Goal: Browse casually: Explore the website without a specific task or goal

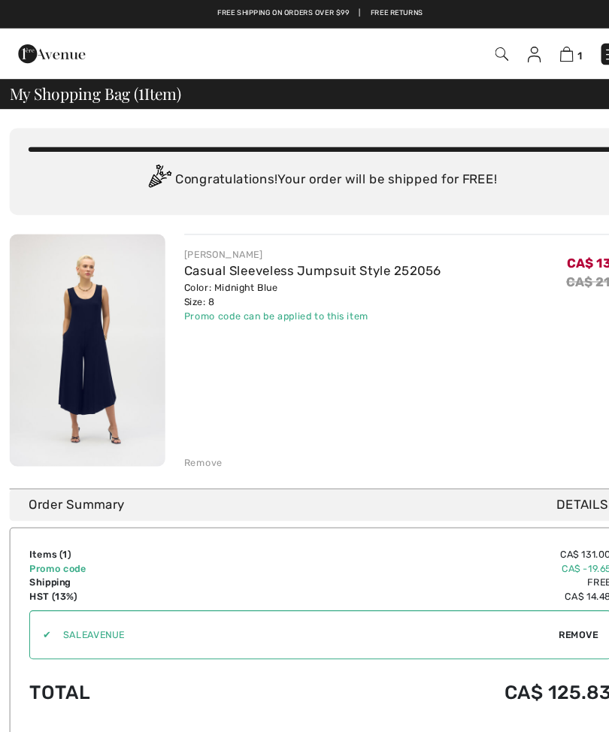
click at [229, 263] on link "Casual Sleeveless Jumpsuit Style 252056" at bounding box center [297, 257] width 245 height 14
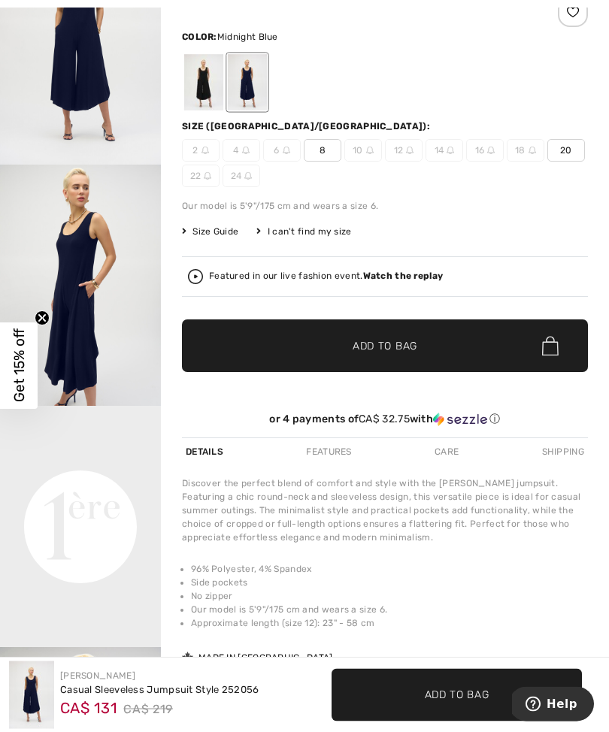
scroll to position [150, 0]
click at [371, 147] on img at bounding box center [370, 151] width 8 height 8
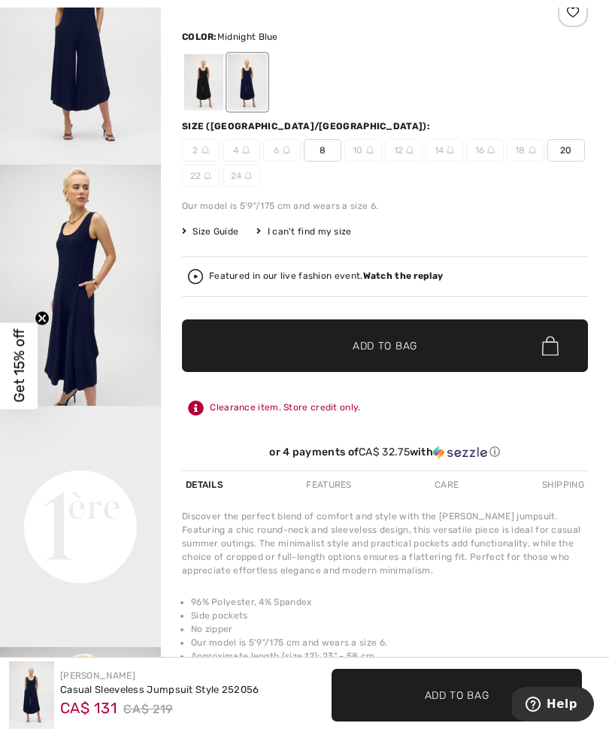
click at [324, 145] on span "8" at bounding box center [323, 150] width 38 height 23
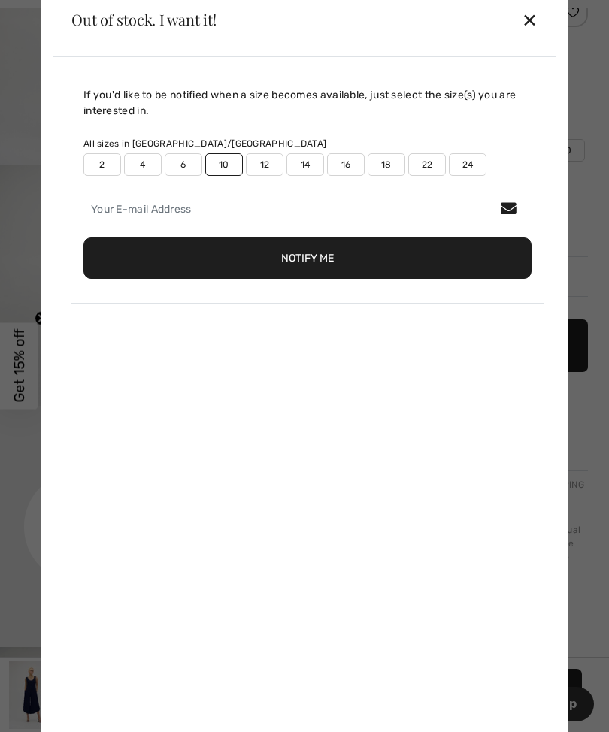
click at [334, 279] on button "Notify Me" at bounding box center [307, 258] width 448 height 41
click at [531, 35] on div "✕" at bounding box center [530, 20] width 16 height 32
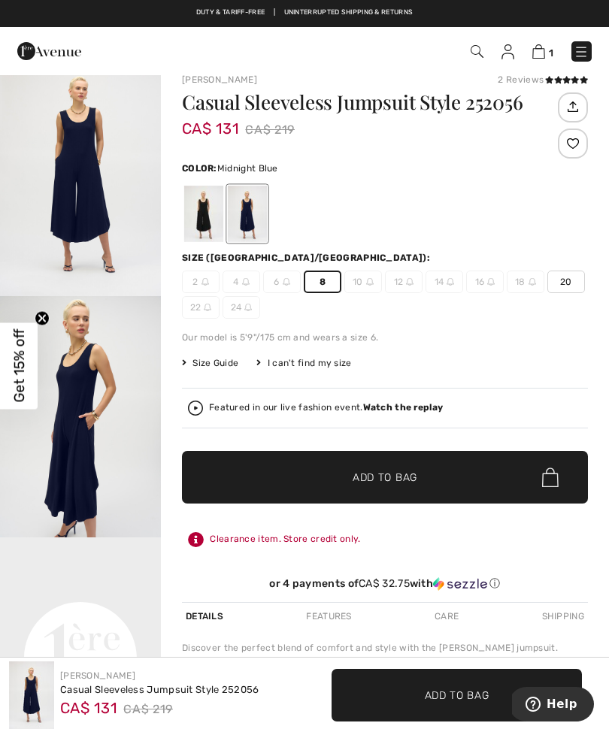
scroll to position [0, 0]
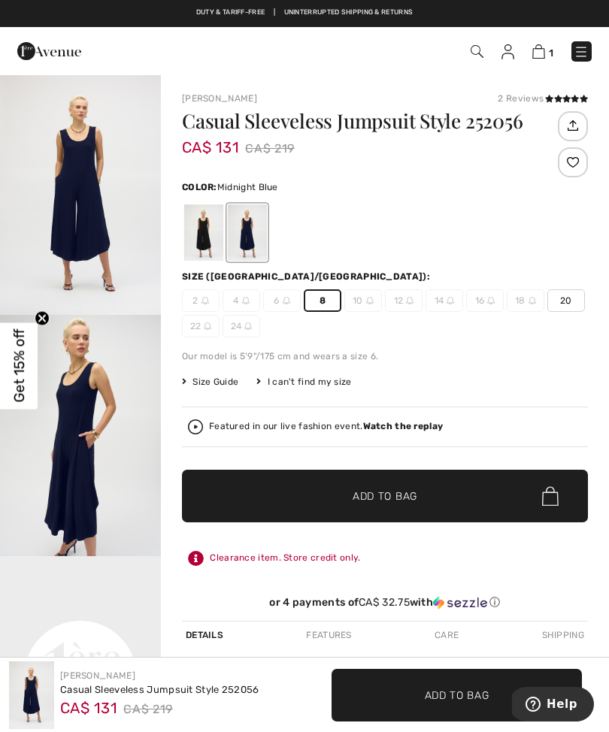
click at [543, 53] on img at bounding box center [538, 51] width 13 height 14
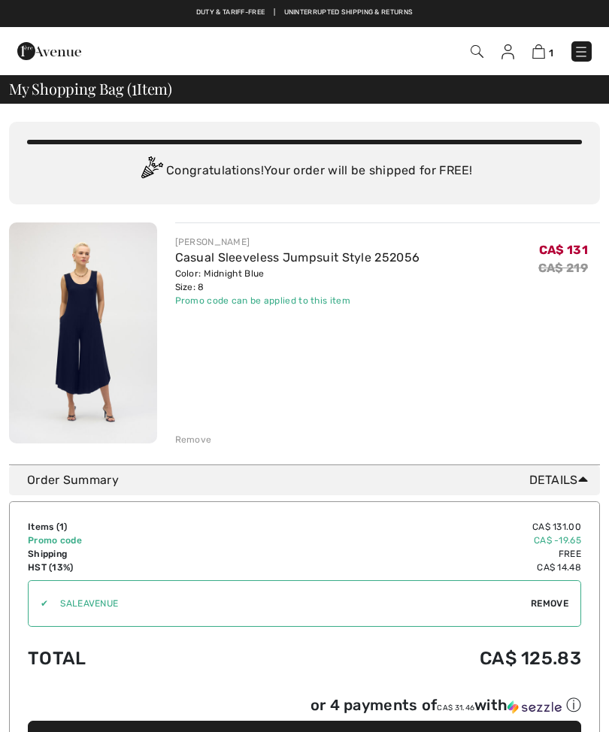
checkbox input "true"
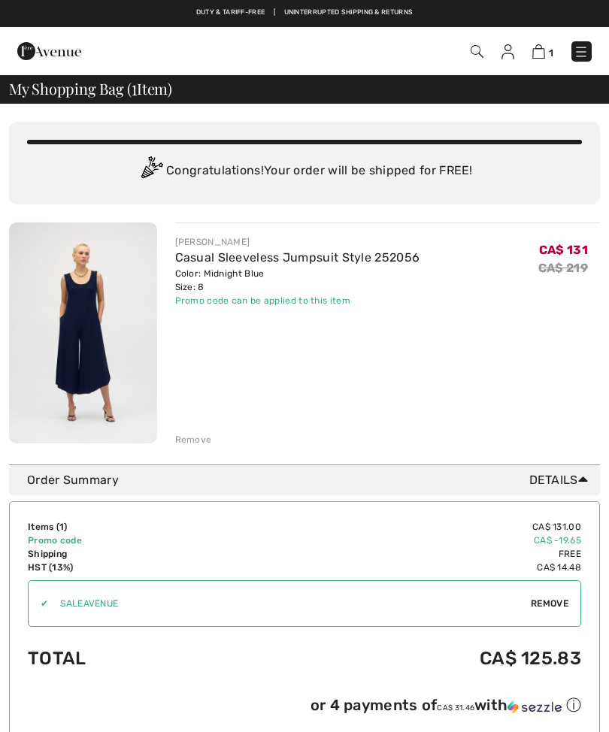
click at [199, 440] on div "Remove" at bounding box center [193, 440] width 37 height 14
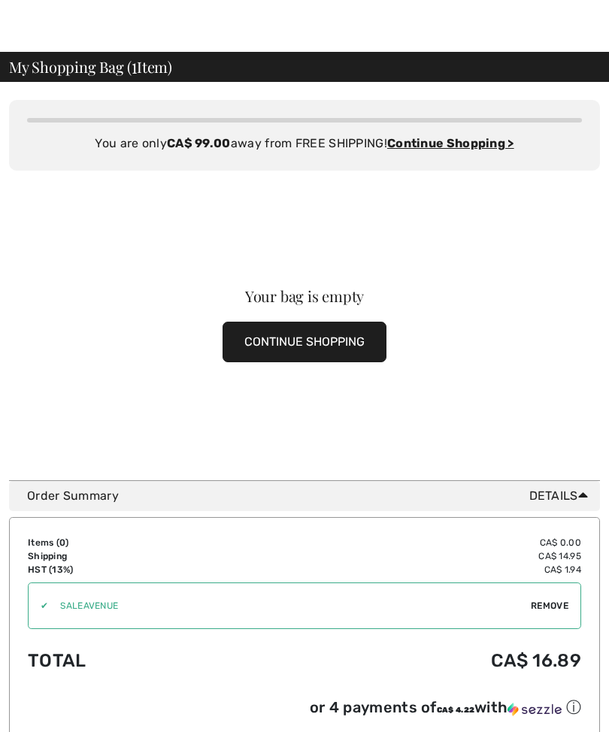
scroll to position [22, 0]
click at [334, 350] on button "CONTINUE SHOPPING" at bounding box center [304, 342] width 164 height 41
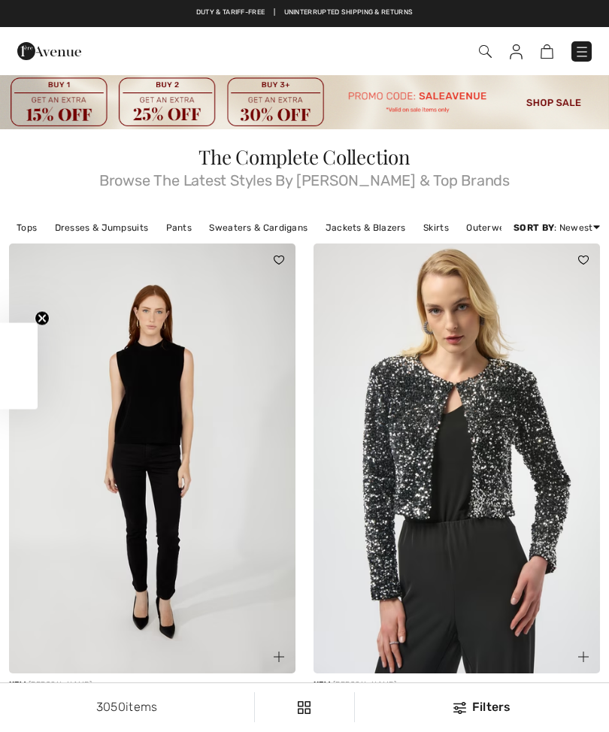
checkbox input "true"
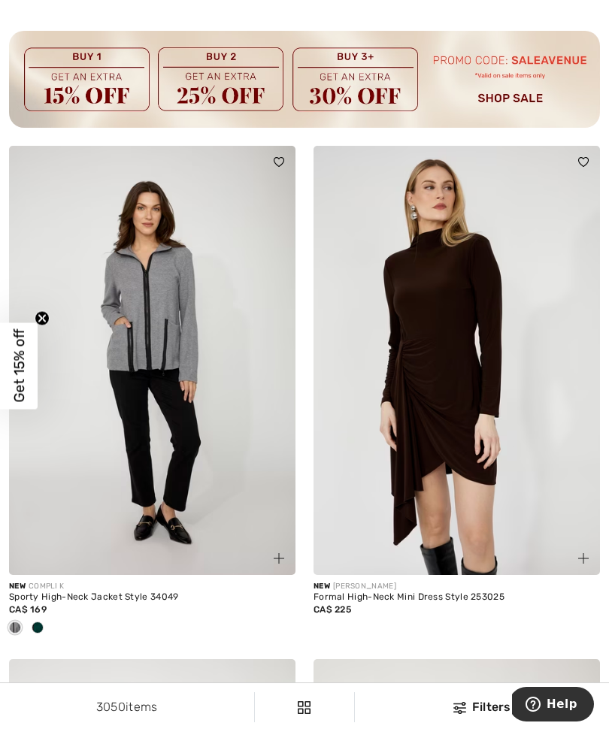
scroll to position [6315, 0]
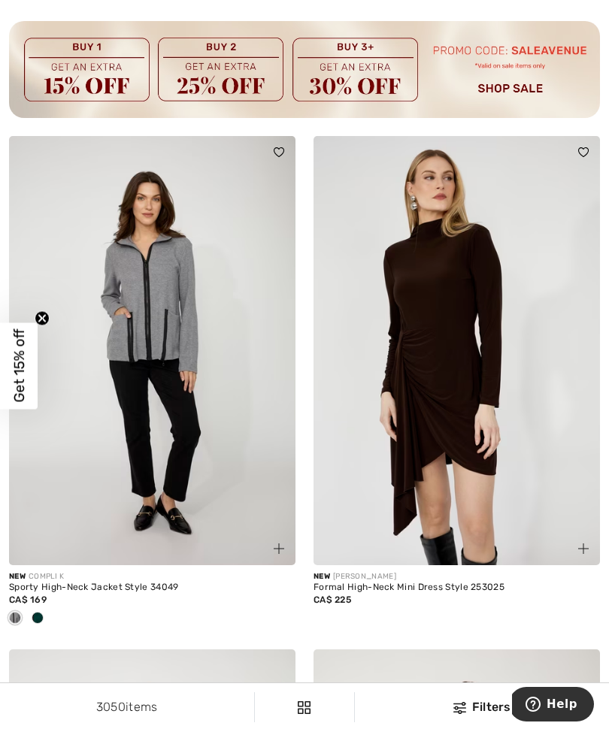
click at [38, 615] on span at bounding box center [38, 618] width 12 height 12
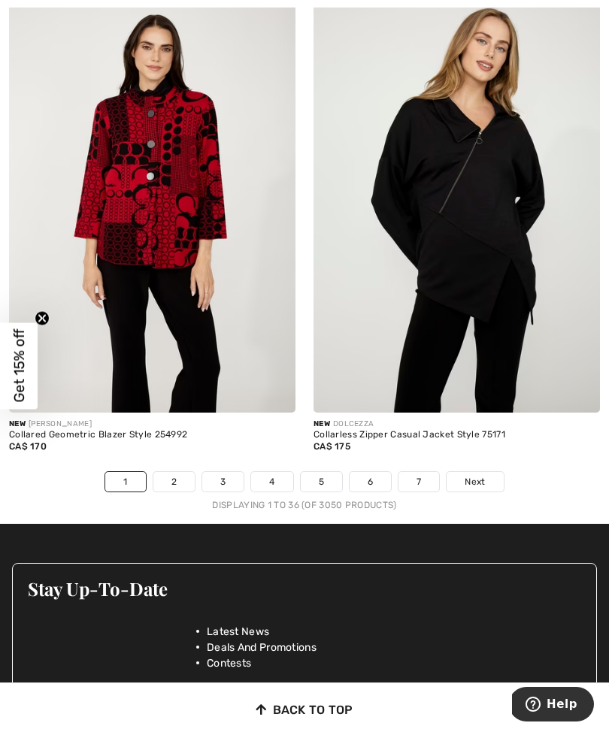
scroll to position [8988, 0]
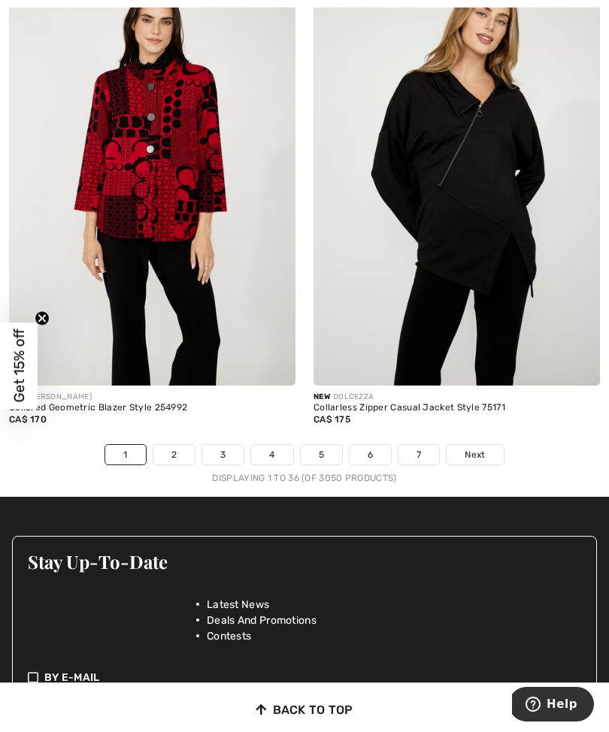
click at [477, 448] on span "Next" at bounding box center [475, 455] width 20 height 14
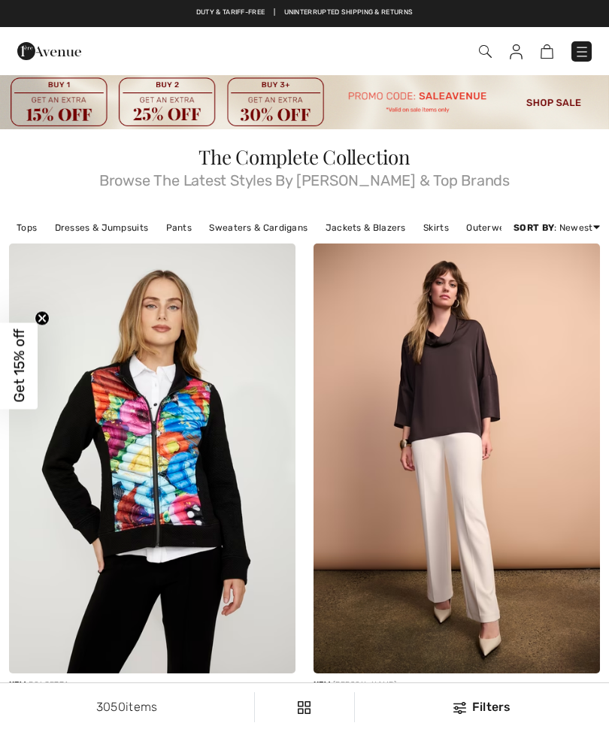
checkbox input "true"
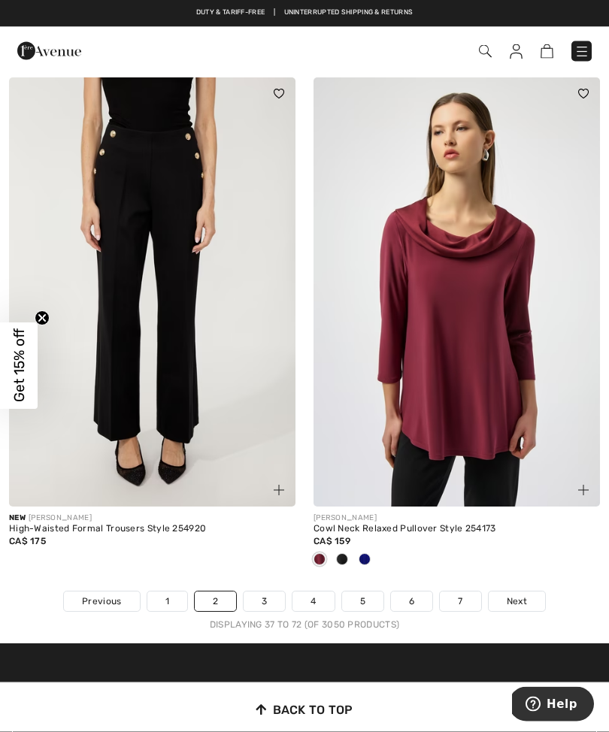
scroll to position [9190, 0]
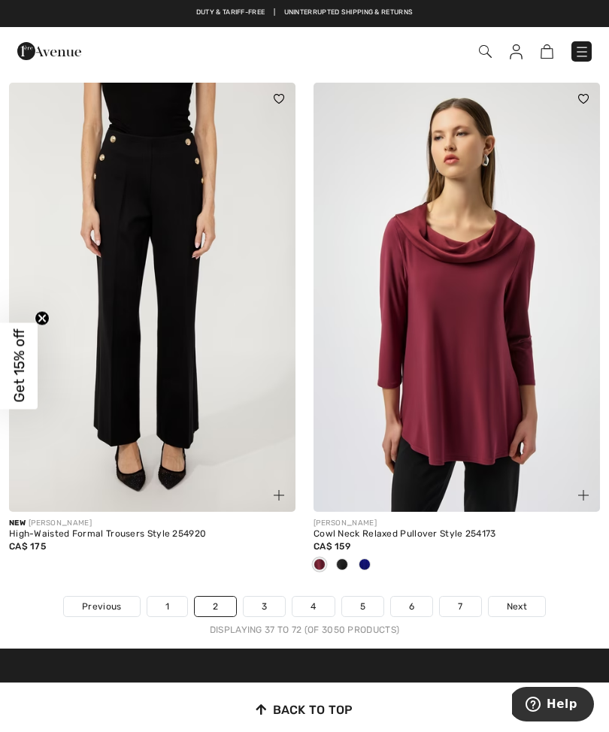
click at [525, 600] on span "Next" at bounding box center [517, 607] width 20 height 14
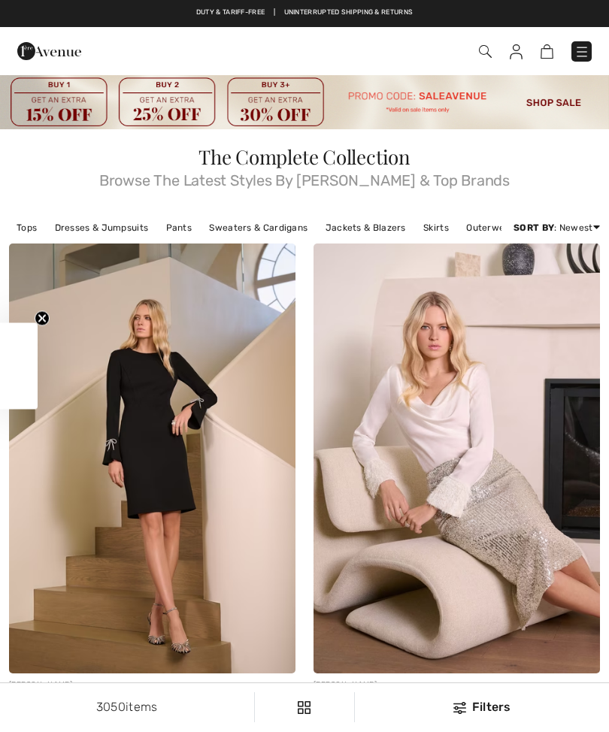
checkbox input "true"
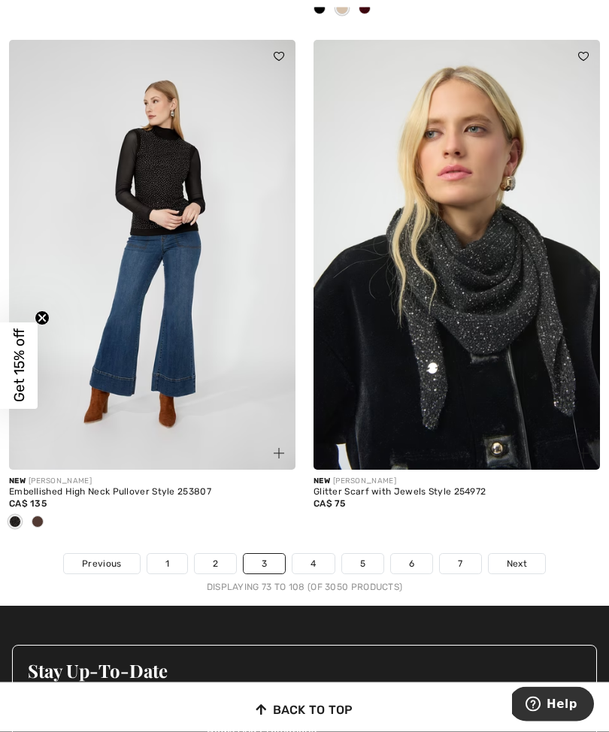
scroll to position [9245, 0]
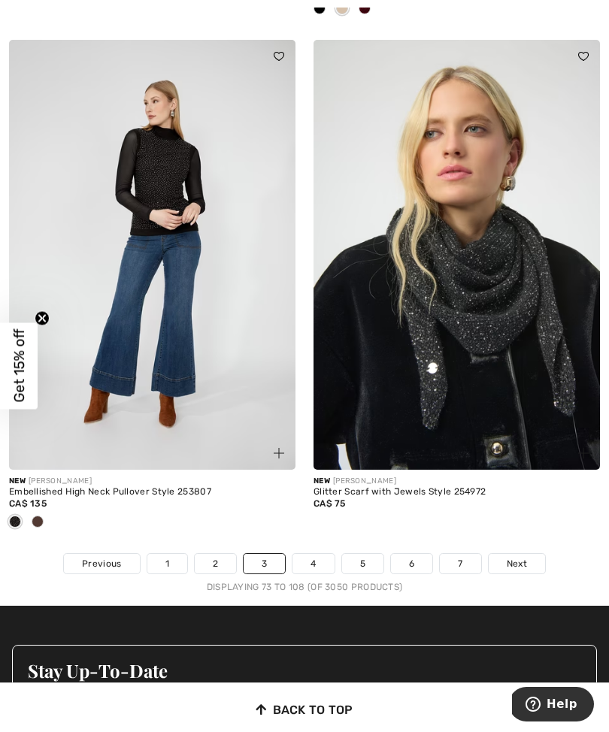
click at [528, 554] on link "Next" at bounding box center [517, 564] width 56 height 20
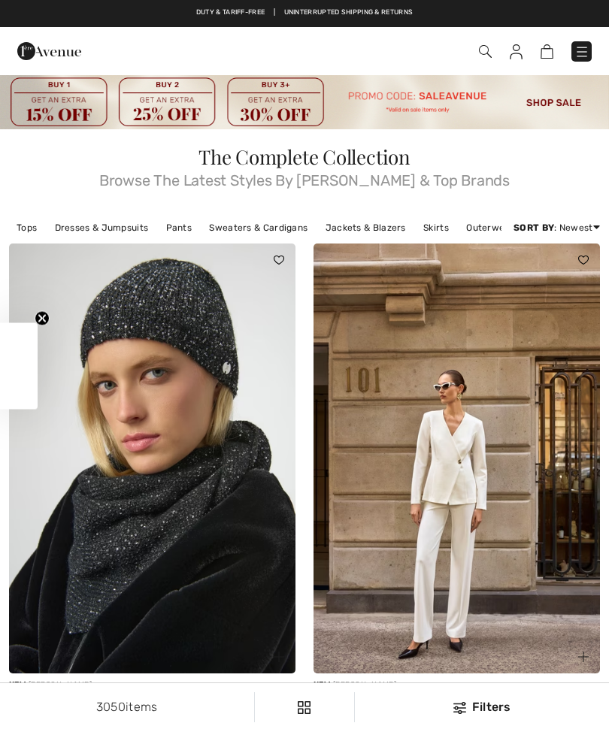
checkbox input "true"
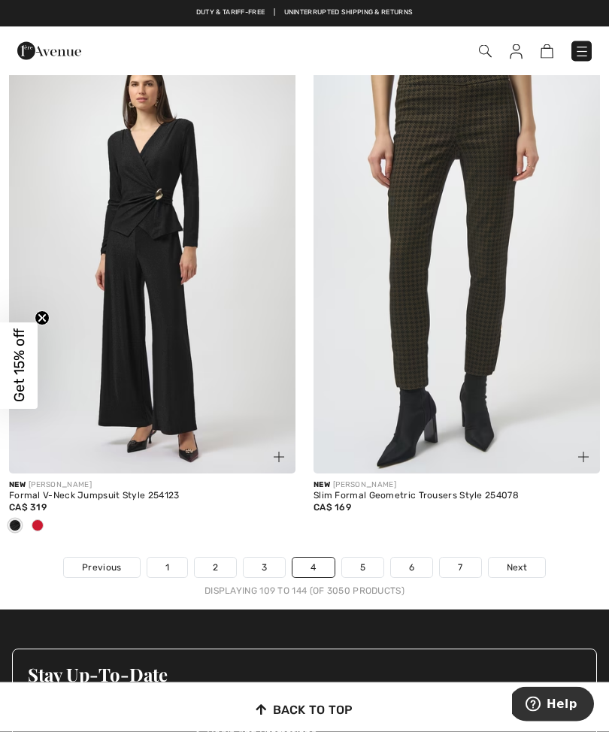
scroll to position [8925, 0]
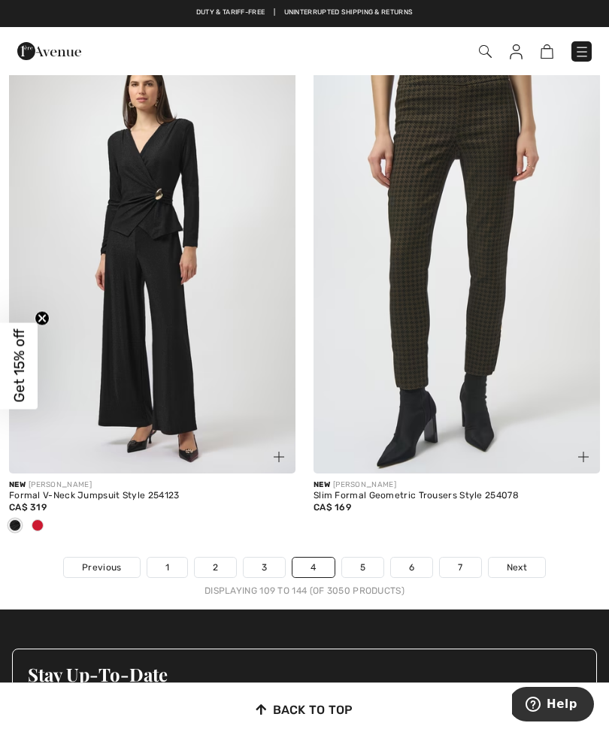
click at [367, 562] on link "5" at bounding box center [362, 568] width 41 height 20
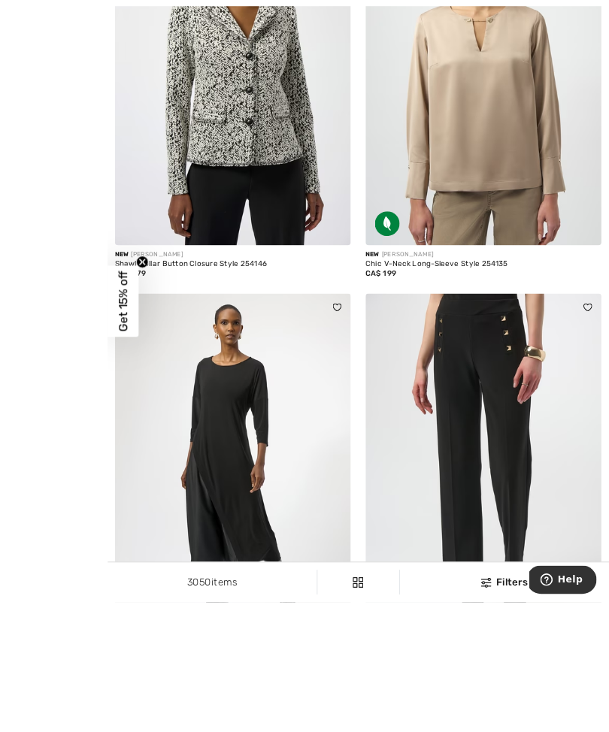
scroll to position [5413, 0]
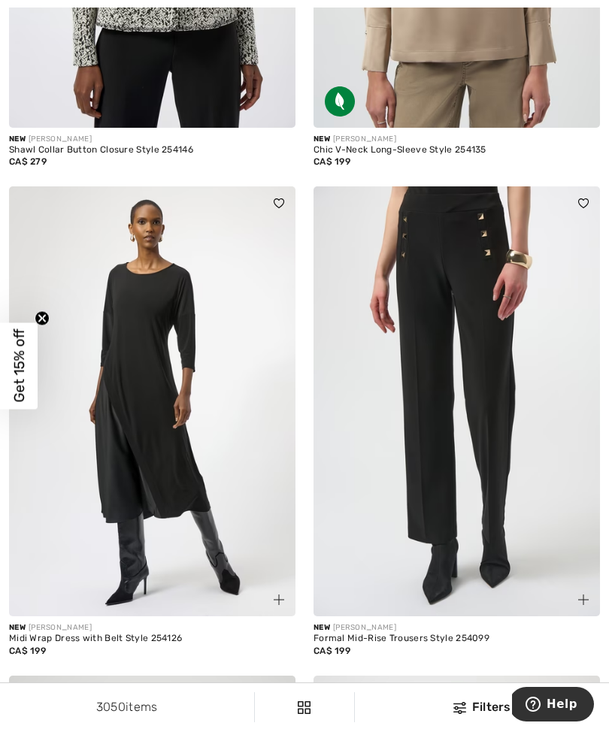
click at [218, 526] on img at bounding box center [152, 401] width 286 height 430
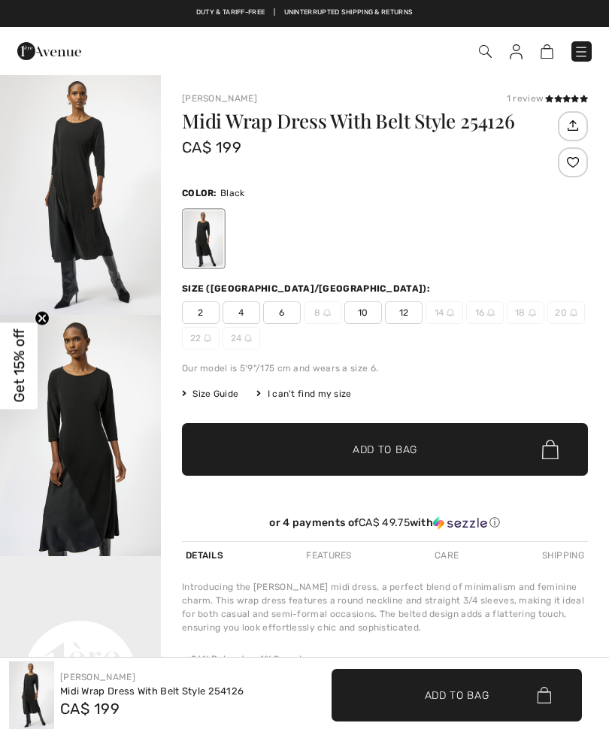
checkbox input "true"
click at [88, 452] on img "2 / 4" at bounding box center [80, 435] width 161 height 241
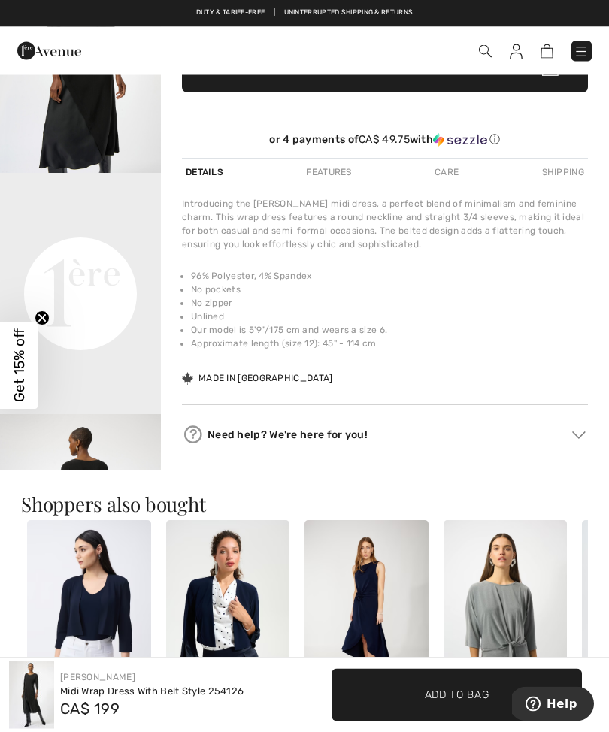
scroll to position [383, 0]
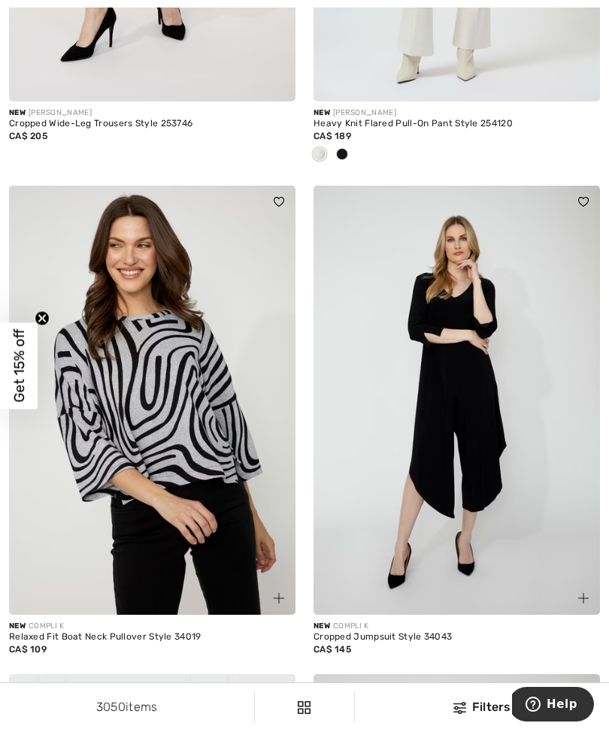
scroll to position [8085, 0]
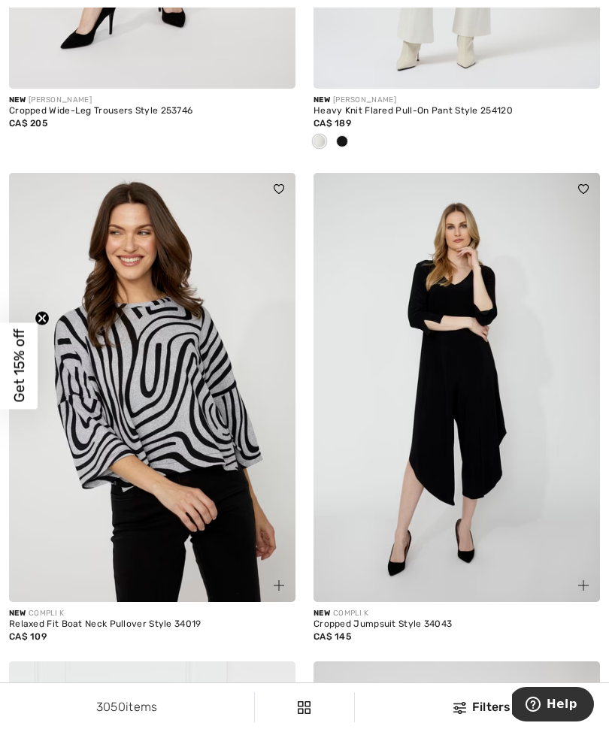
click at [498, 455] on img at bounding box center [456, 388] width 286 height 430
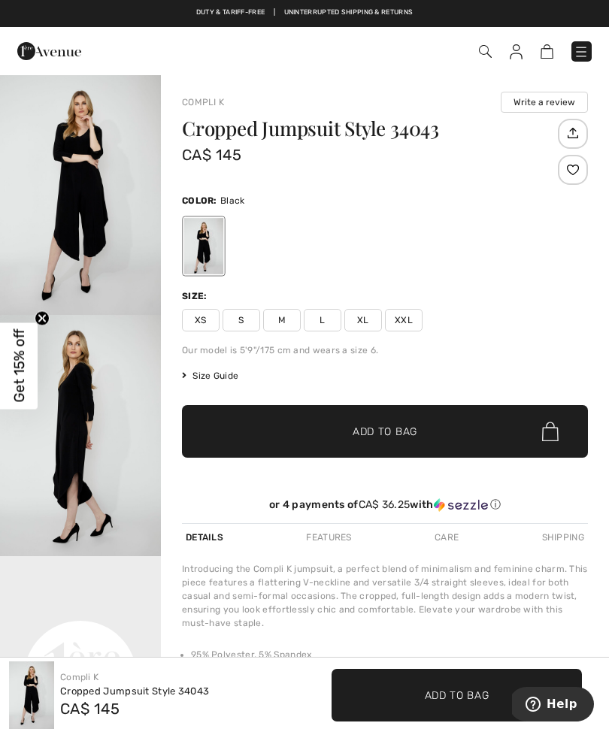
click at [61, 181] on img "1 / 4" at bounding box center [80, 194] width 161 height 241
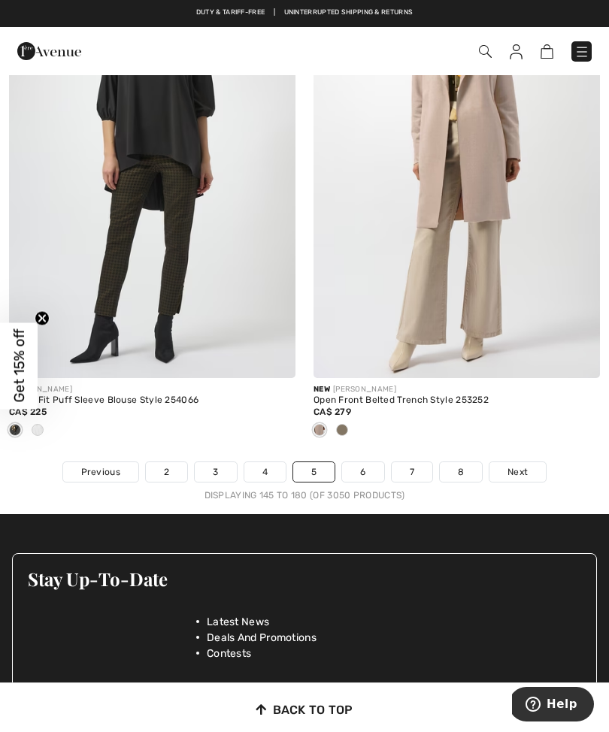
scroll to position [8943, 0]
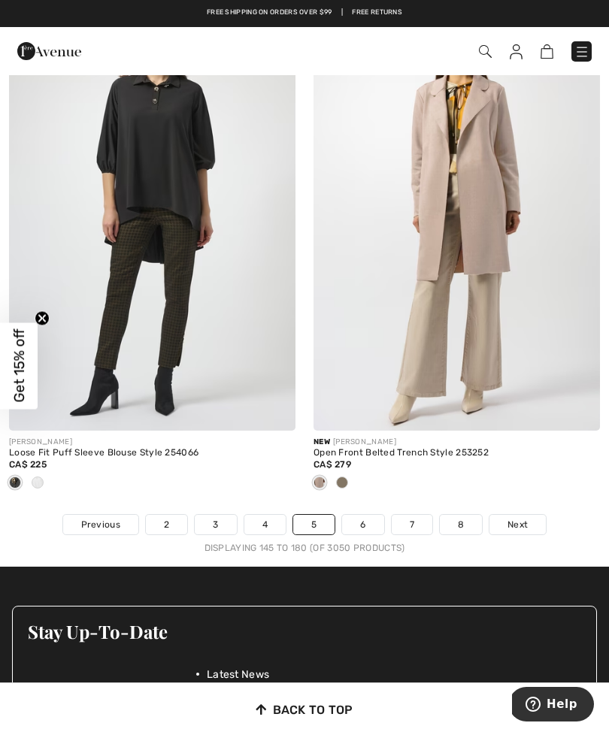
click at [372, 515] on link "6" at bounding box center [362, 525] width 41 height 20
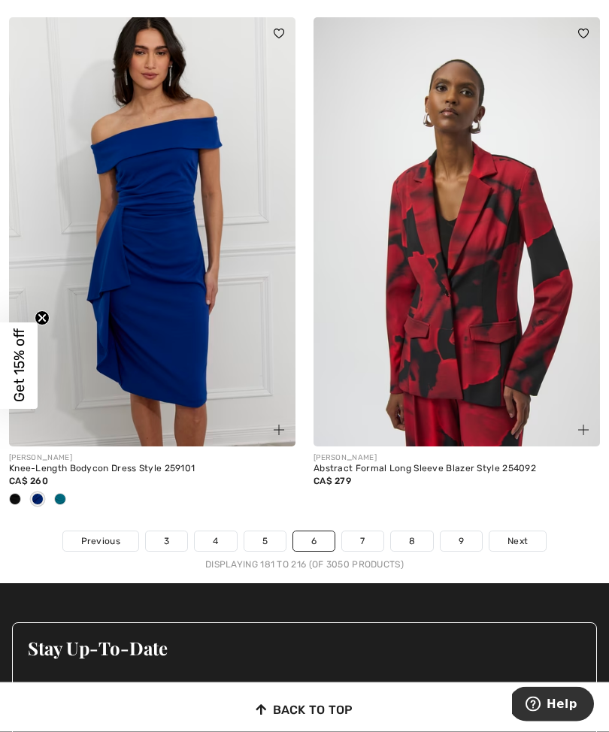
scroll to position [9280, 0]
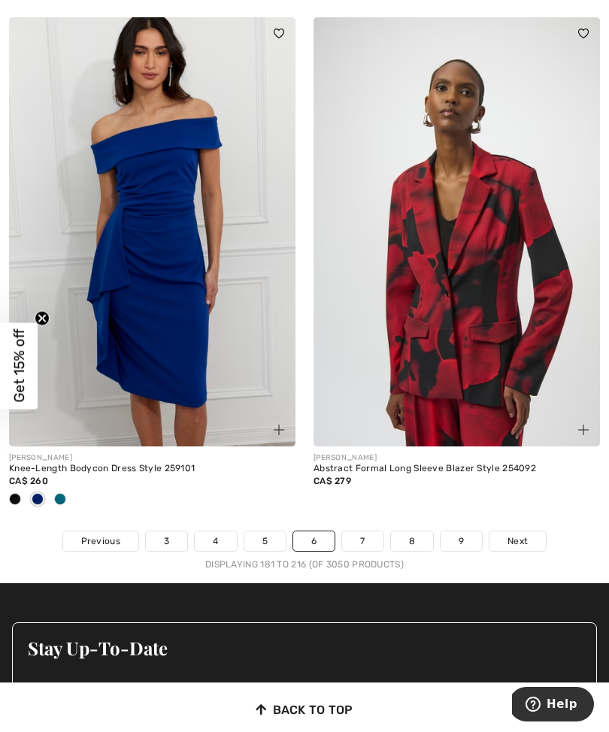
click at [526, 534] on span "Next" at bounding box center [517, 541] width 20 height 14
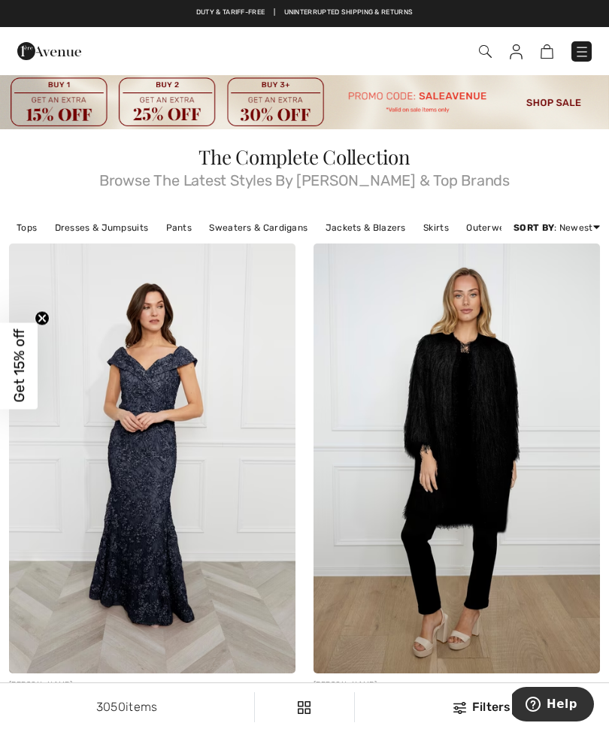
click at [557, 100] on img at bounding box center [304, 102] width 609 height 56
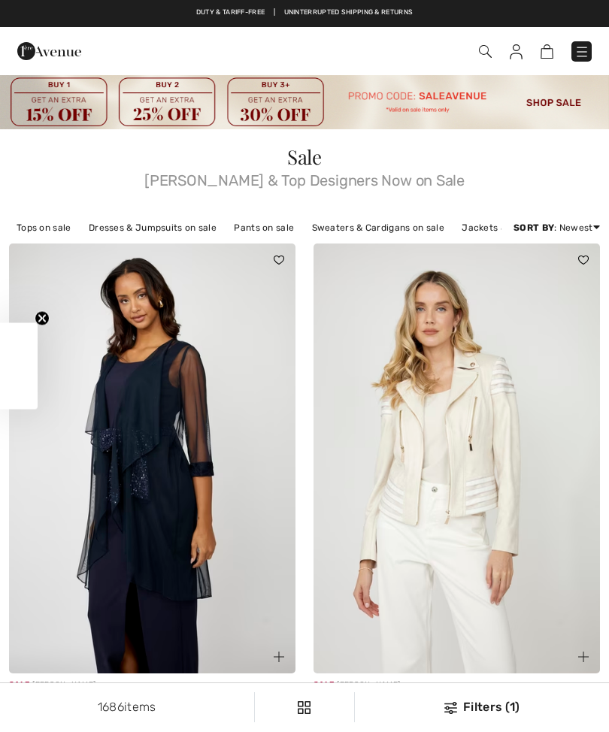
checkbox input "true"
click at [486, 50] on img at bounding box center [485, 51] width 13 height 13
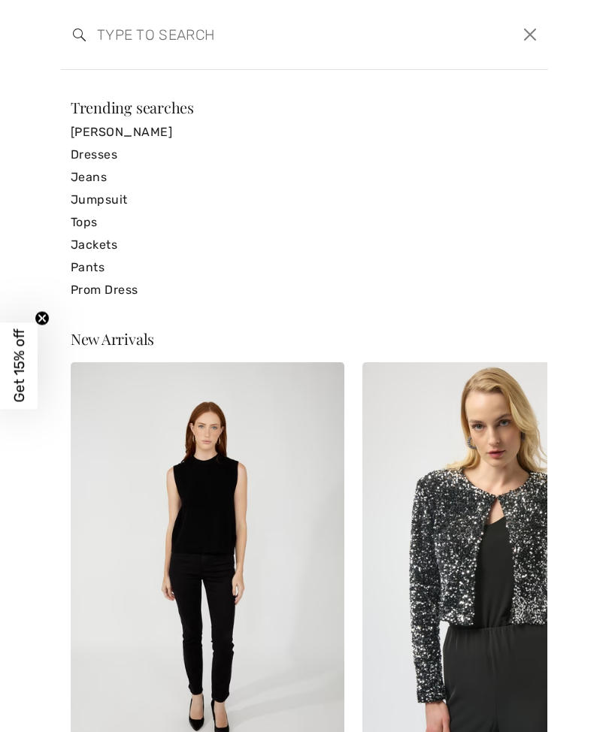
click at [526, 44] on button "Close" at bounding box center [530, 35] width 23 height 24
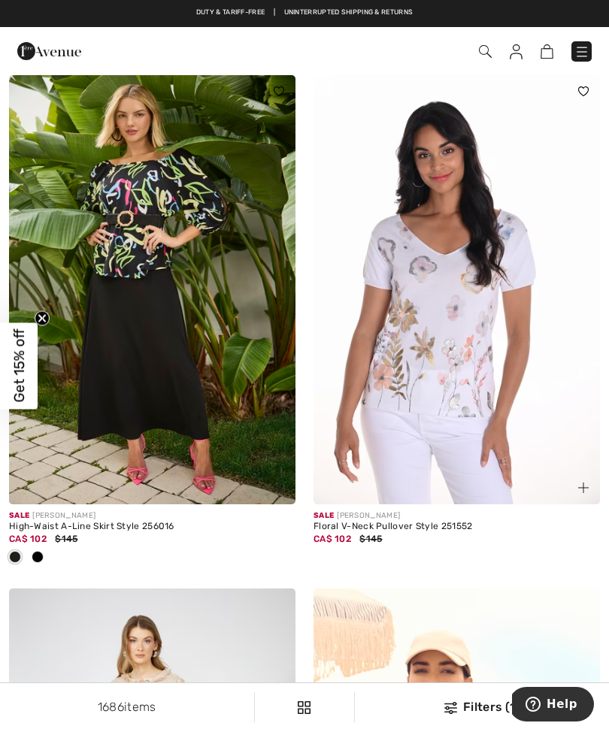
scroll to position [655, 0]
